Goal: Task Accomplishment & Management: Manage account settings

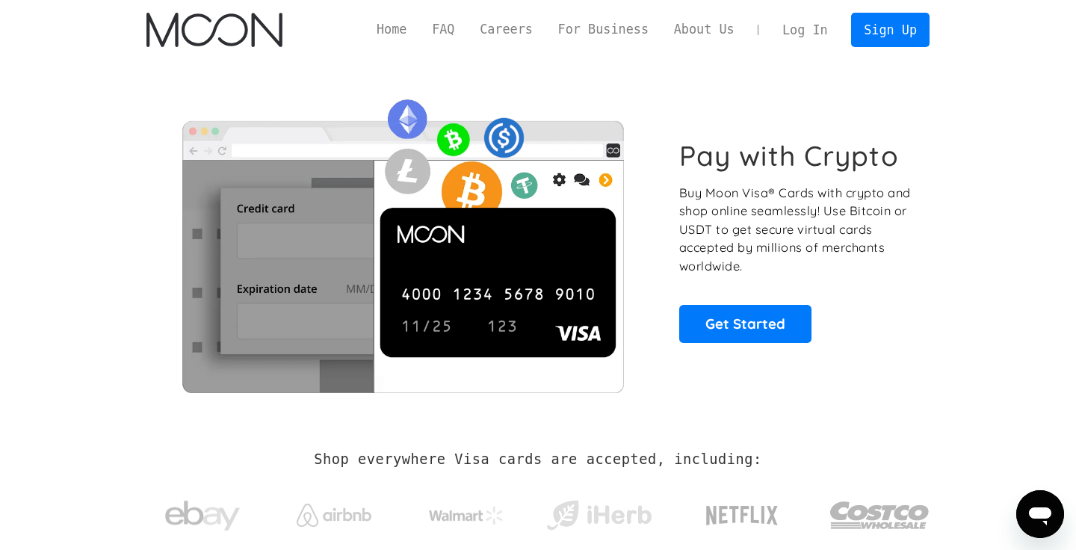
click at [794, 30] on link "Log In" at bounding box center [805, 29] width 70 height 33
